Goal: Task Accomplishment & Management: Schedule New Meeting +

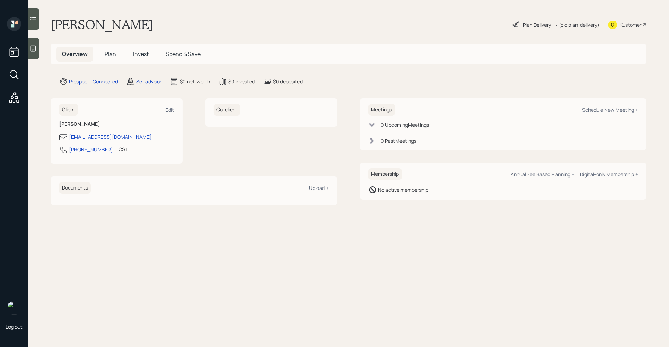
click at [33, 45] on icon at bounding box center [33, 48] width 7 height 7
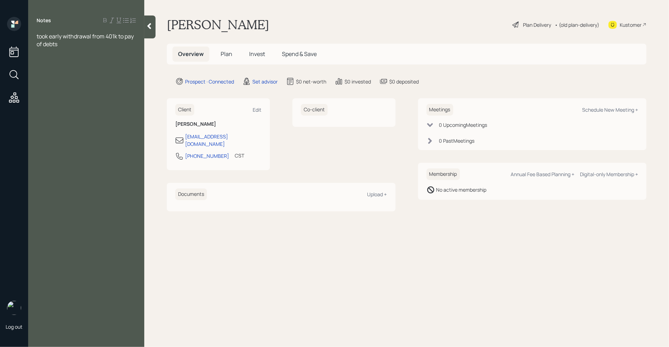
click at [72, 44] on div "took early withdrawal from 401k to pay of debts" at bounding box center [86, 39] width 99 height 15
click at [78, 51] on span "got let go of last job last december has been doordashing since january" at bounding box center [86, 55] width 99 height 15
click at [112, 76] on div "401k from prior employer -" at bounding box center [86, 75] width 99 height 8
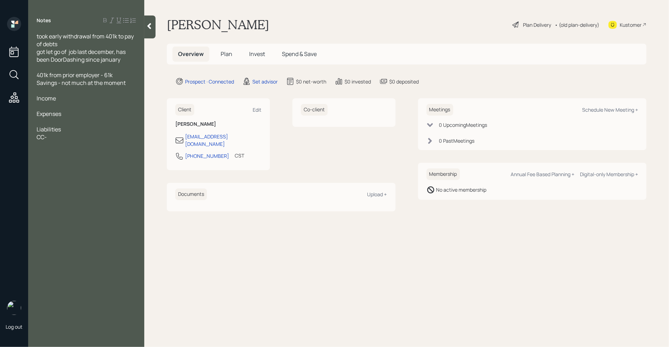
click at [36, 35] on div "took early withdrawal from 401k to pay of debts got let go of job last december…" at bounding box center [86, 90] width 116 height 116
click at [37, 37] on span "took early withdrawal from 401k to pay of debts" at bounding box center [86, 39] width 98 height 15
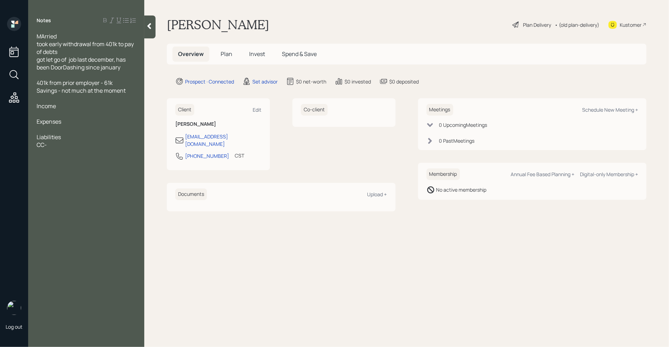
click at [51, 144] on div "CC-" at bounding box center [86, 145] width 99 height 8
click at [56, 113] on div at bounding box center [86, 114] width 99 height 8
click at [65, 37] on div "MArried" at bounding box center [86, 36] width 99 height 8
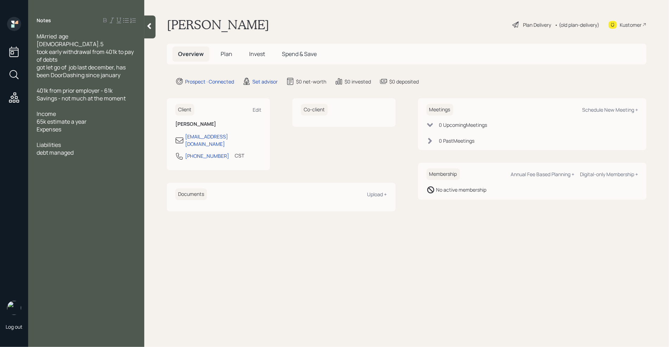
click at [53, 133] on div at bounding box center [86, 137] width 99 height 8
click at [44, 102] on div at bounding box center [86, 106] width 99 height 8
click at [105, 102] on div at bounding box center [86, 106] width 99 height 8
click at [95, 141] on div "65k estimate a year" at bounding box center [86, 145] width 99 height 8
click at [71, 172] on div "Liabilities" at bounding box center [86, 176] width 99 height 8
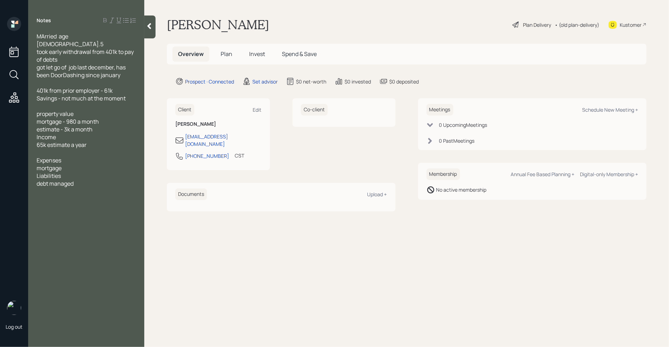
click at [71, 164] on div "mortgage" at bounding box center [86, 168] width 99 height 8
drag, startPoint x: 99, startPoint y: 123, endPoint x: 34, endPoint y: 114, distance: 65.6
click at [34, 114] on div "MArried age [DEMOGRAPHIC_DATA].5 took early withdrawal from 401k to pay of debt…" at bounding box center [86, 117] width 116 height 170
click at [66, 156] on div "mortgage" at bounding box center [86, 160] width 99 height 8
click at [83, 110] on div "property value" at bounding box center [86, 114] width 99 height 8
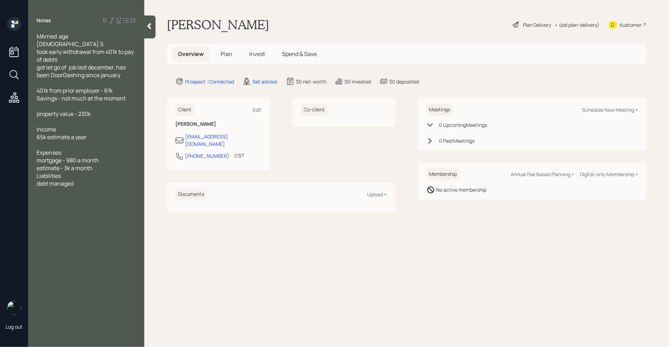
click at [153, 25] on icon at bounding box center [149, 26] width 7 height 7
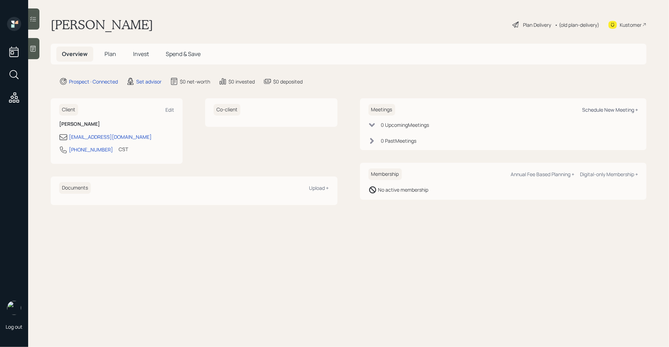
click at [609, 107] on div "Schedule New Meeting +" at bounding box center [610, 109] width 56 height 7
select select "round-[PERSON_NAME]"
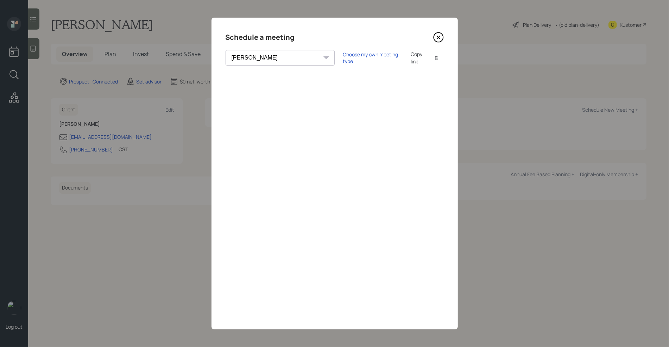
click at [343, 52] on div "Choose my own meeting type Copy link Copy text" at bounding box center [393, 57] width 101 height 15
click at [343, 57] on div "Choose my own meeting type" at bounding box center [372, 57] width 59 height 13
